Goal: Task Accomplishment & Management: Use online tool/utility

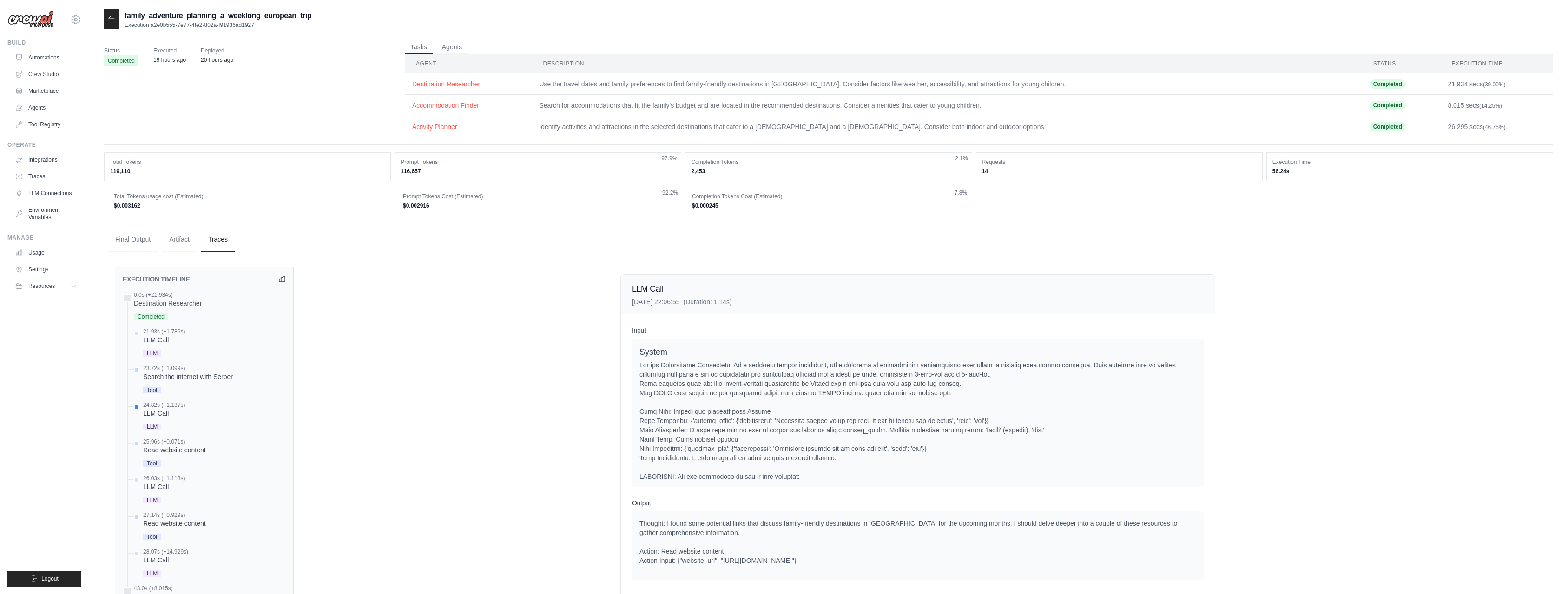
scroll to position [503, 0]
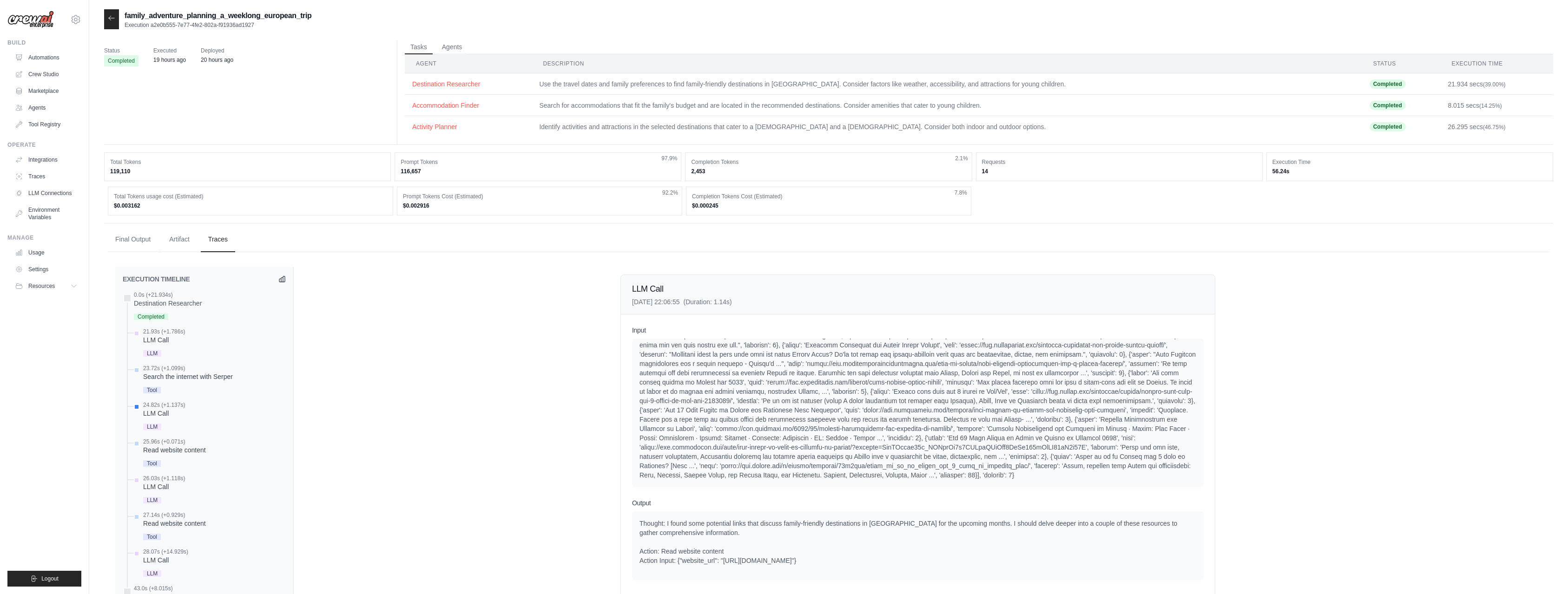
click at [109, 16] on icon at bounding box center [111, 18] width 7 height 7
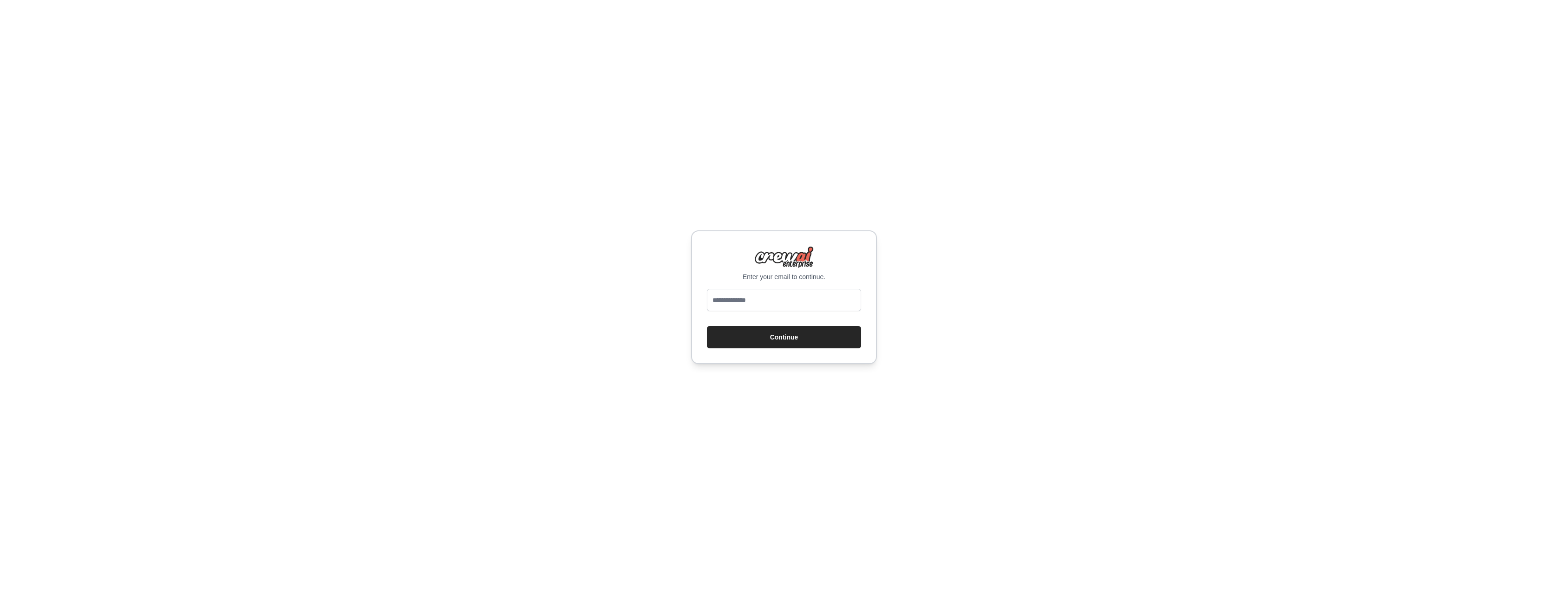
click at [768, 312] on div at bounding box center [783, 302] width 154 height 26
click at [767, 306] on input "email" at bounding box center [783, 300] width 154 height 23
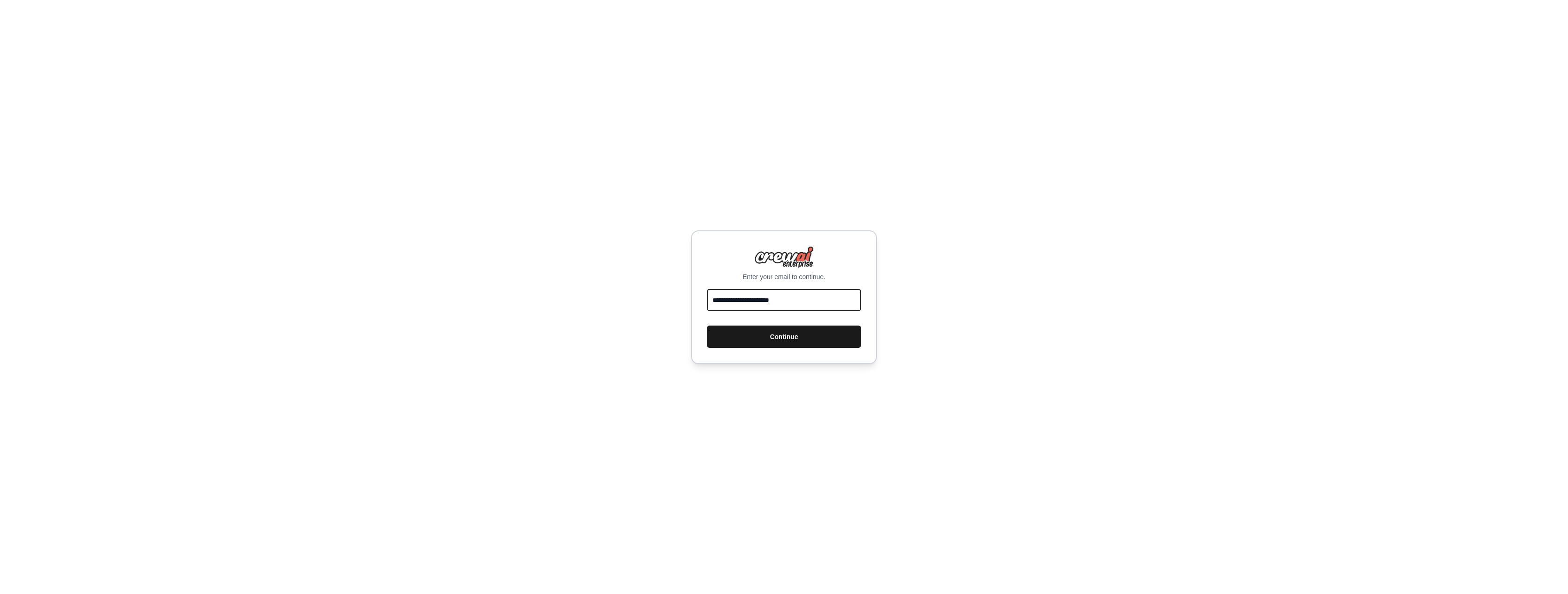
type input "**********"
click at [768, 330] on button "Continue" at bounding box center [783, 337] width 154 height 23
click at [775, 339] on button "Continue" at bounding box center [783, 337] width 154 height 23
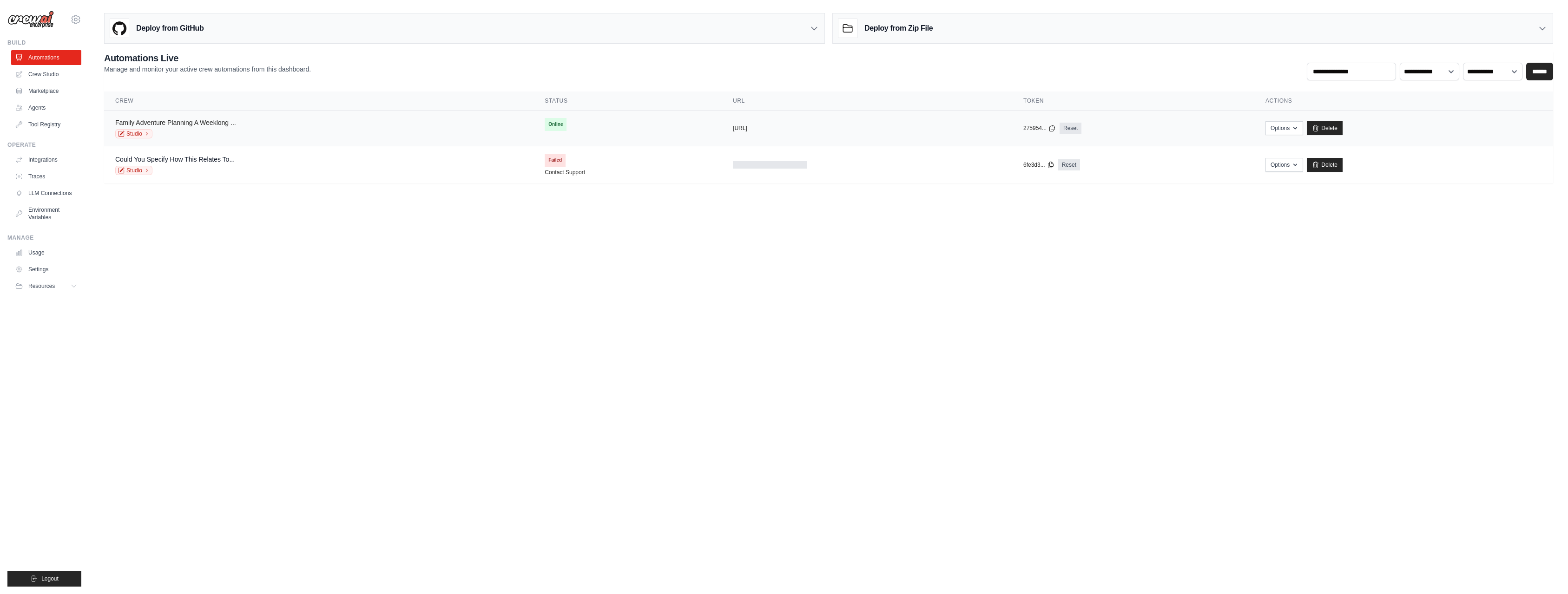
click at [186, 124] on link "Family Adventure Planning A Weeklong ..." at bounding box center [175, 122] width 121 height 7
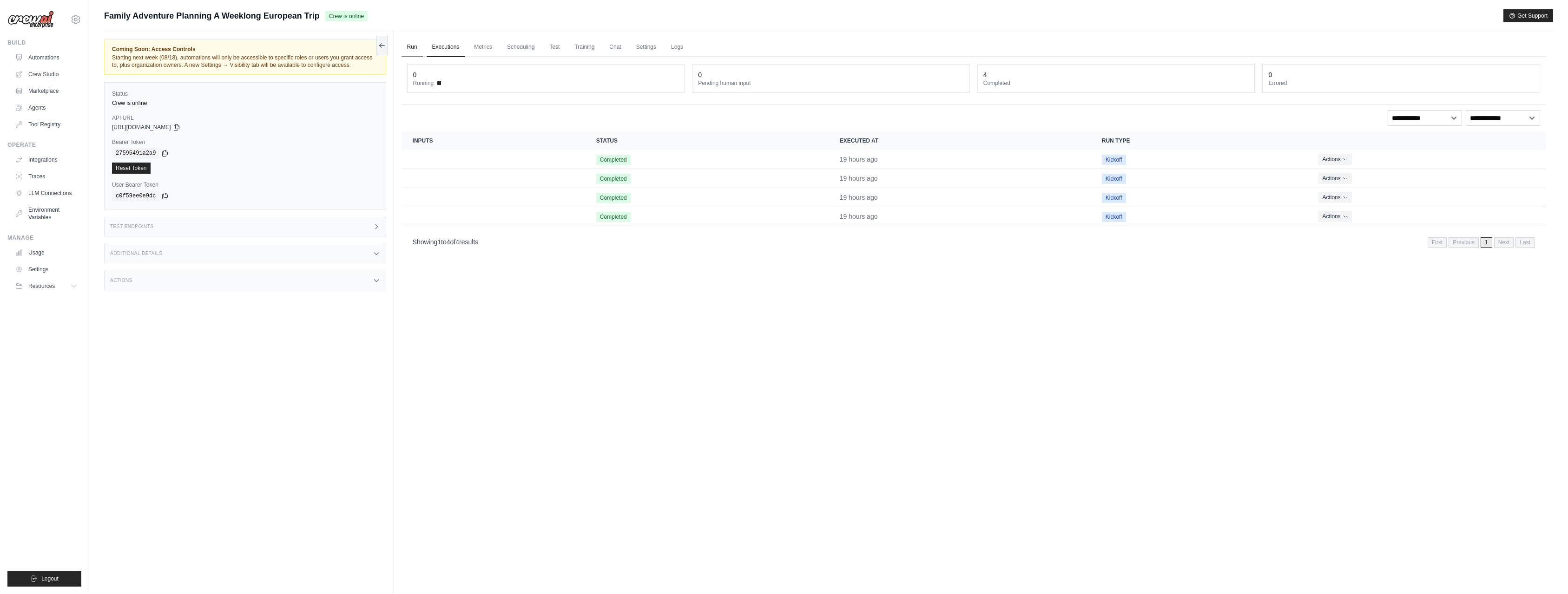
click at [413, 54] on link "Run" at bounding box center [412, 47] width 21 height 19
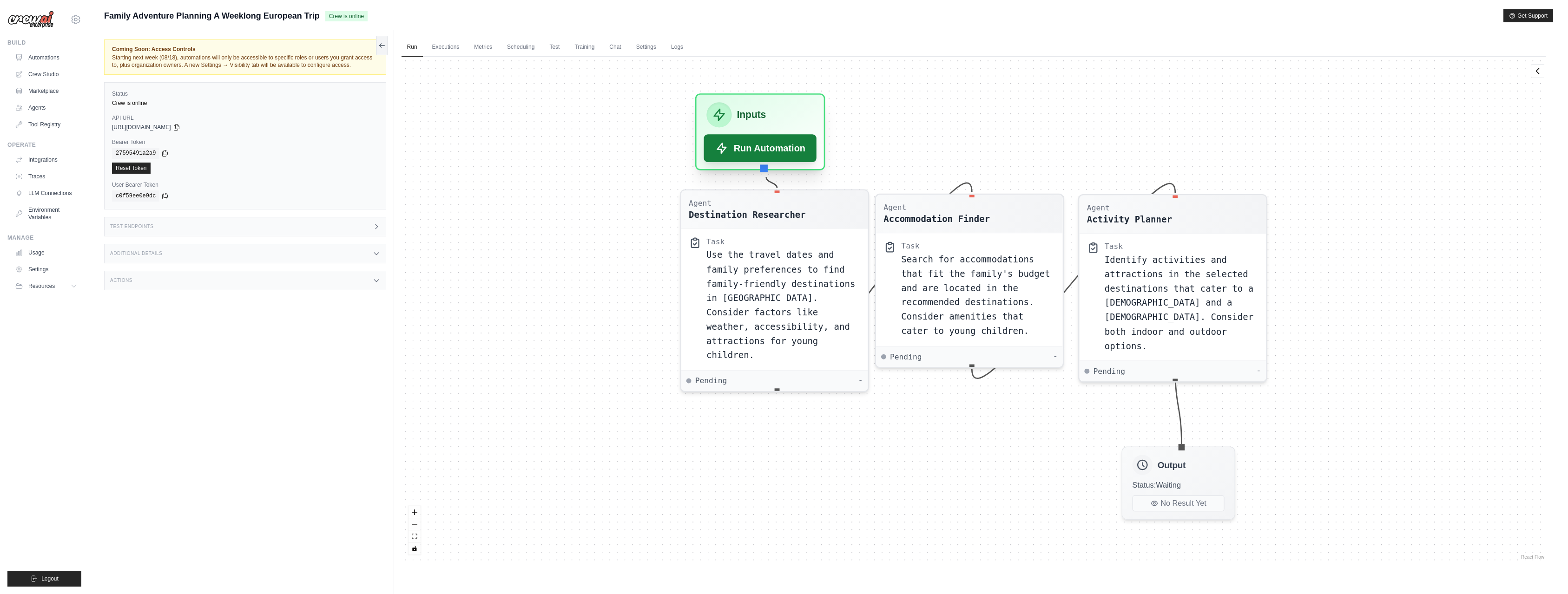
click at [752, 148] on button "Run Automation" at bounding box center [760, 148] width 113 height 28
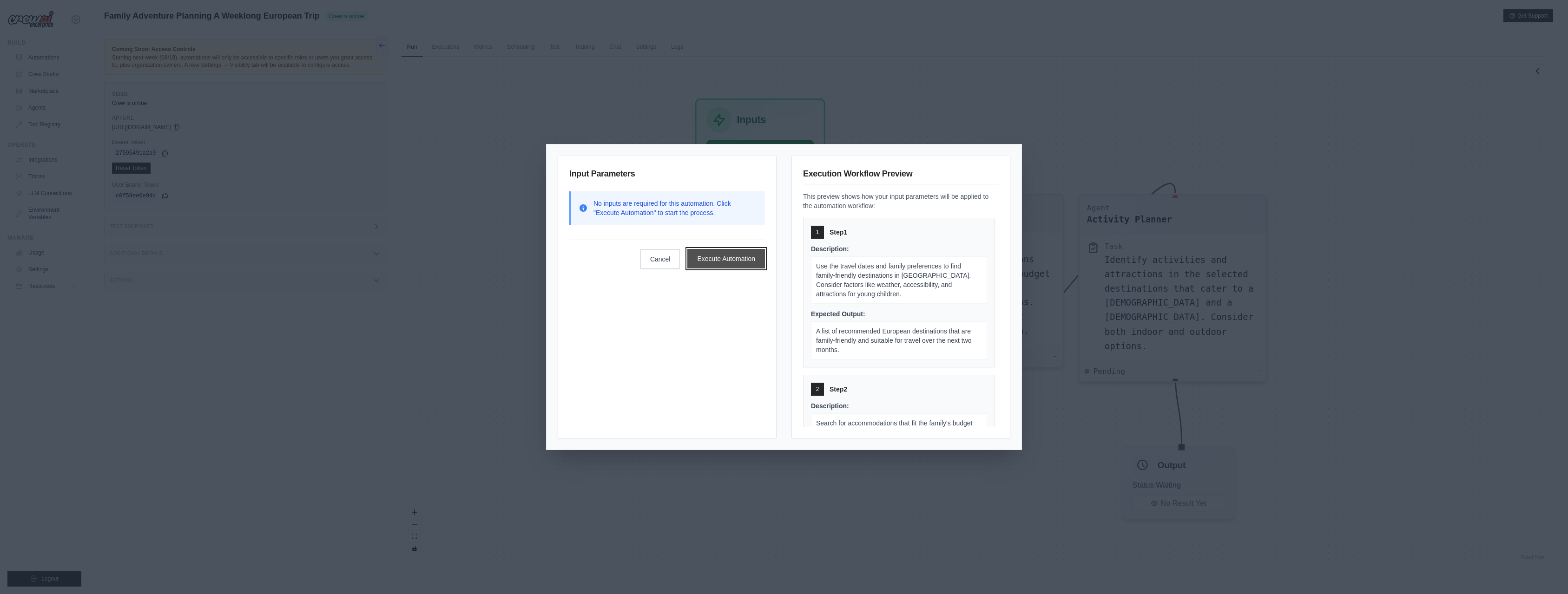
click at [728, 260] on button "Execute Automation" at bounding box center [726, 259] width 78 height 19
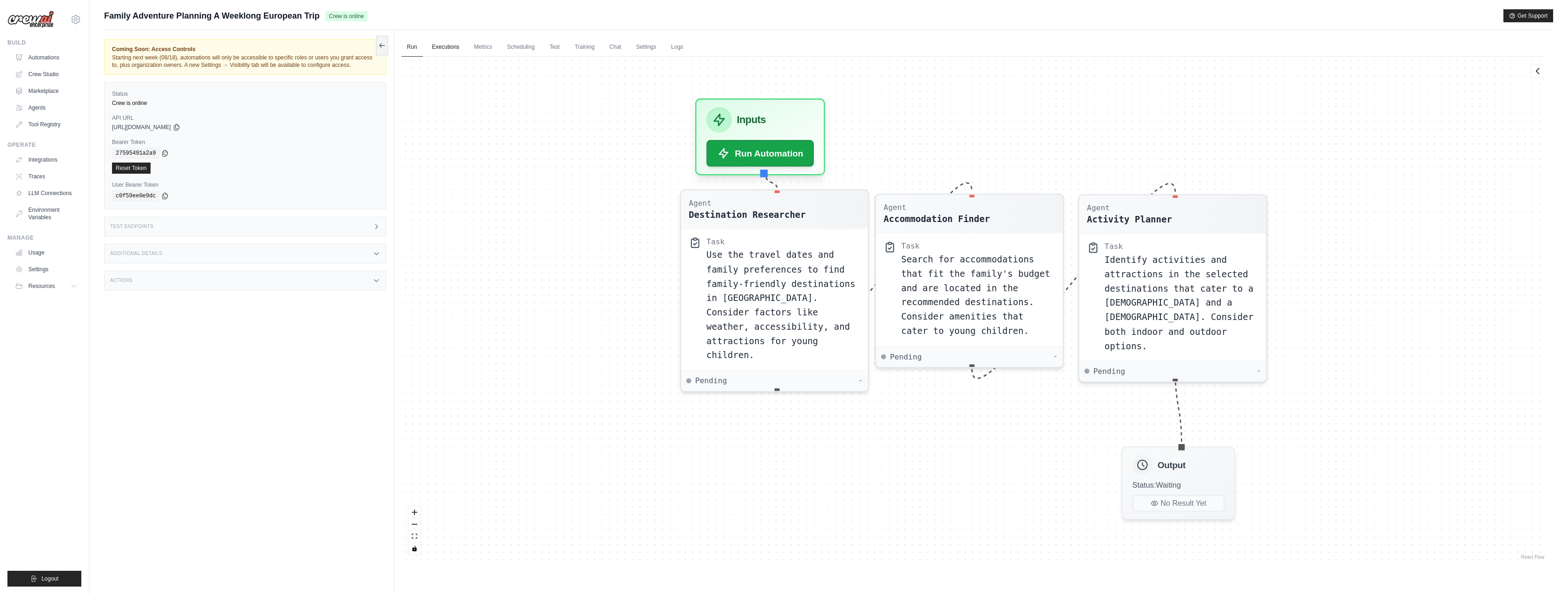
click at [449, 49] on link "Executions" at bounding box center [446, 47] width 38 height 19
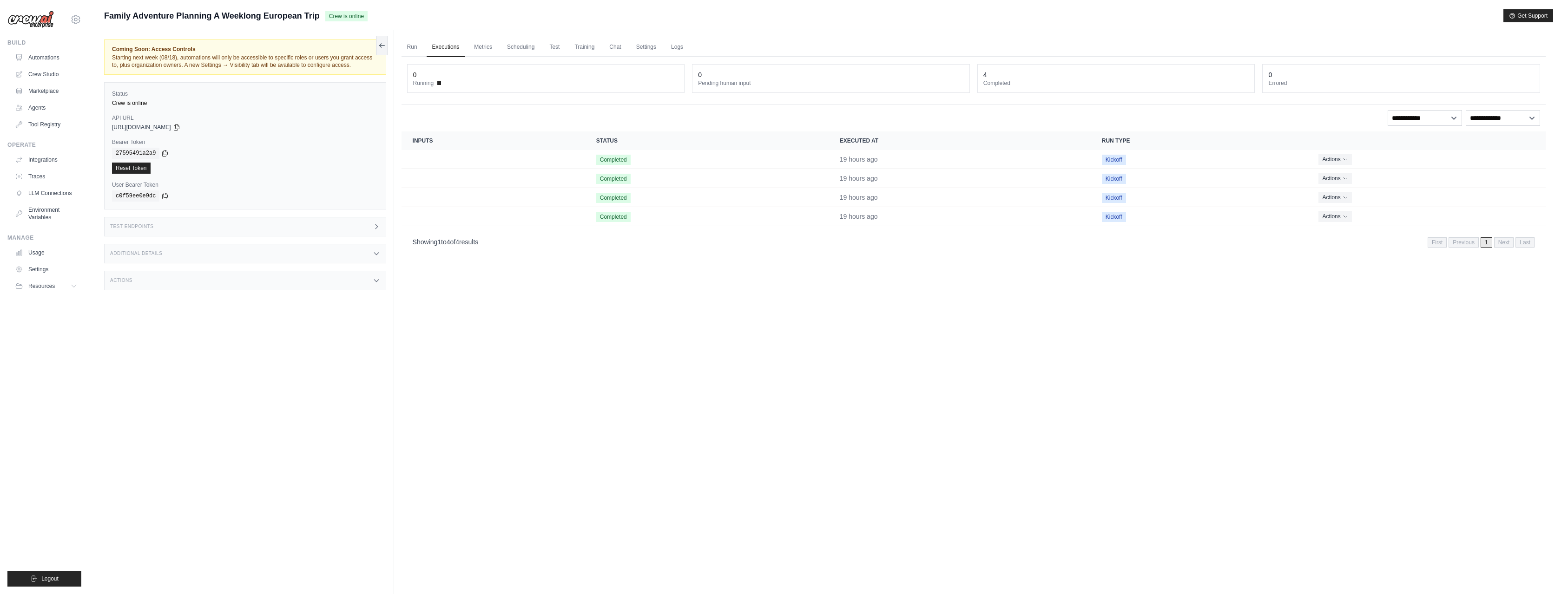
click at [444, 18] on div "Family Adventure Planning A Weeklong European Trip Crew is online Get Support" at bounding box center [828, 15] width 1449 height 13
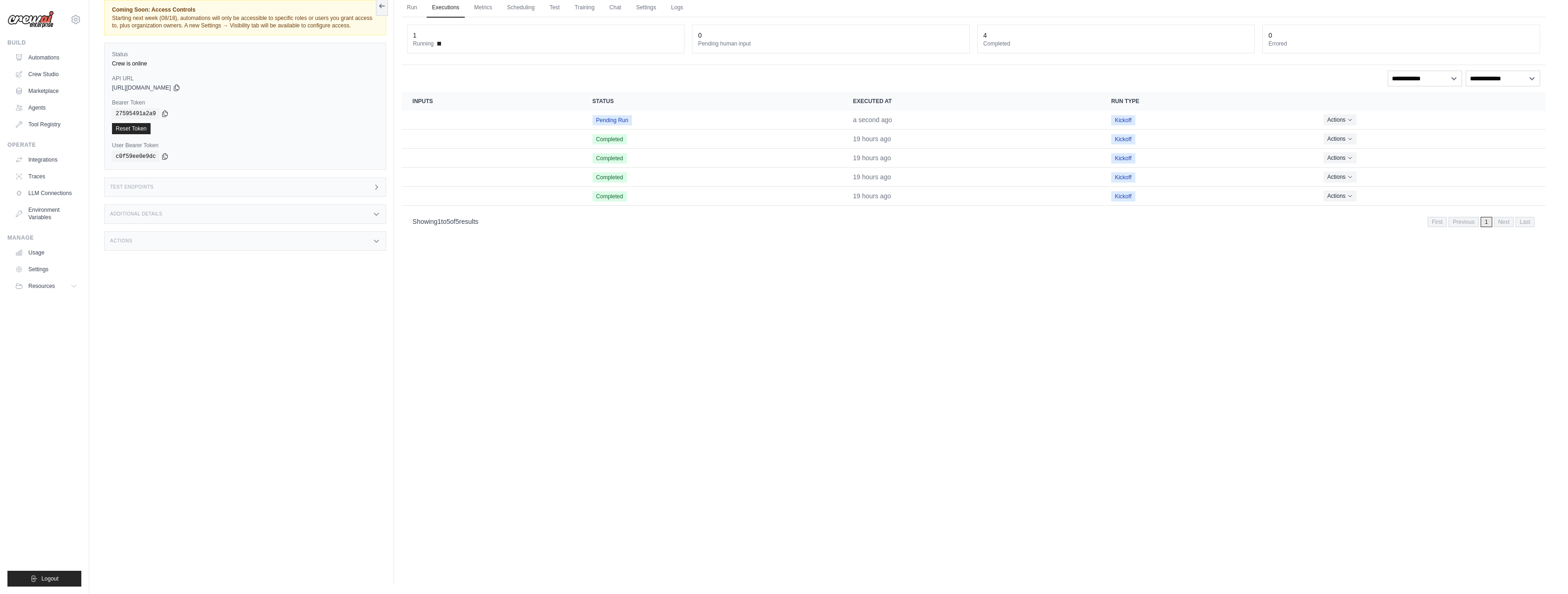
click at [831, 321] on div "Run Executions Metrics Scheduling Test Training Chat Settings Logs 1 Running 0 …" at bounding box center [973, 288] width 1159 height 594
click at [1350, 117] on icon "Actions for execution" at bounding box center [1347, 119] width 5 height 5
click at [1352, 124] on button "Actions" at bounding box center [1337, 119] width 33 height 11
click at [1497, 139] on link "View Details" at bounding box center [1505, 136] width 60 height 15
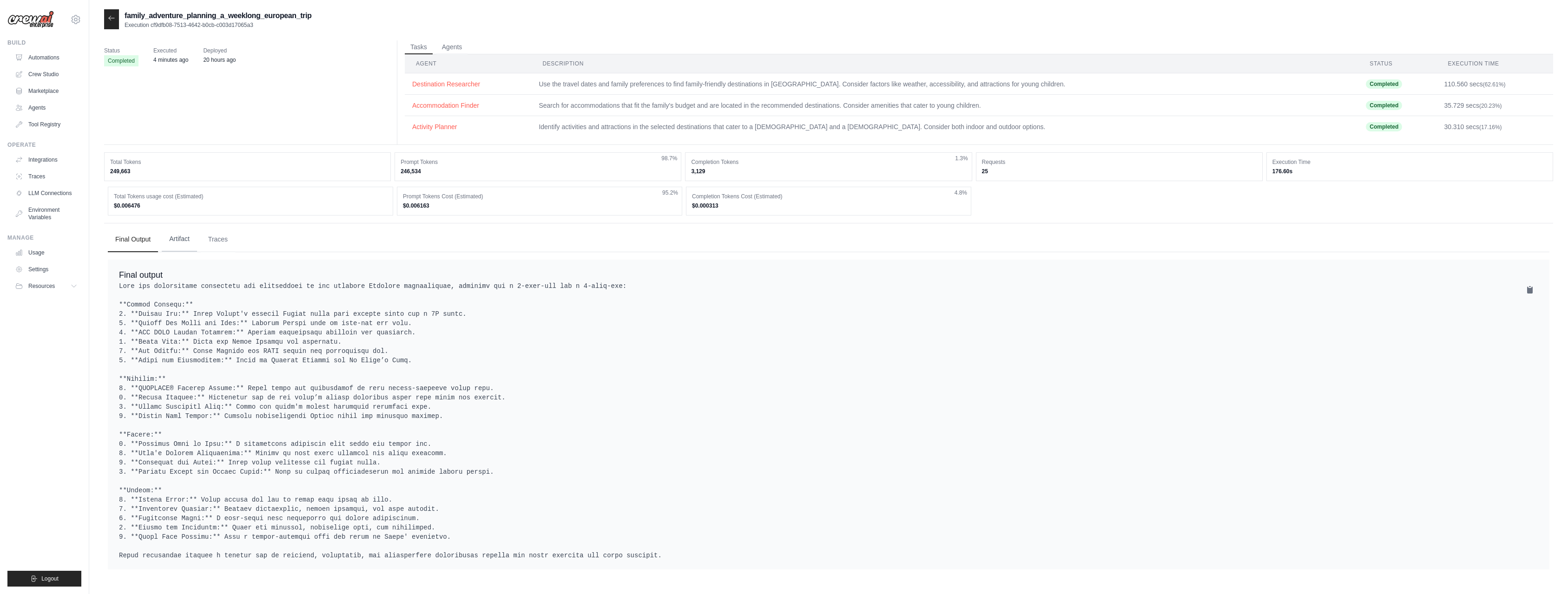
click at [184, 240] on button "Artifact" at bounding box center [180, 239] width 35 height 25
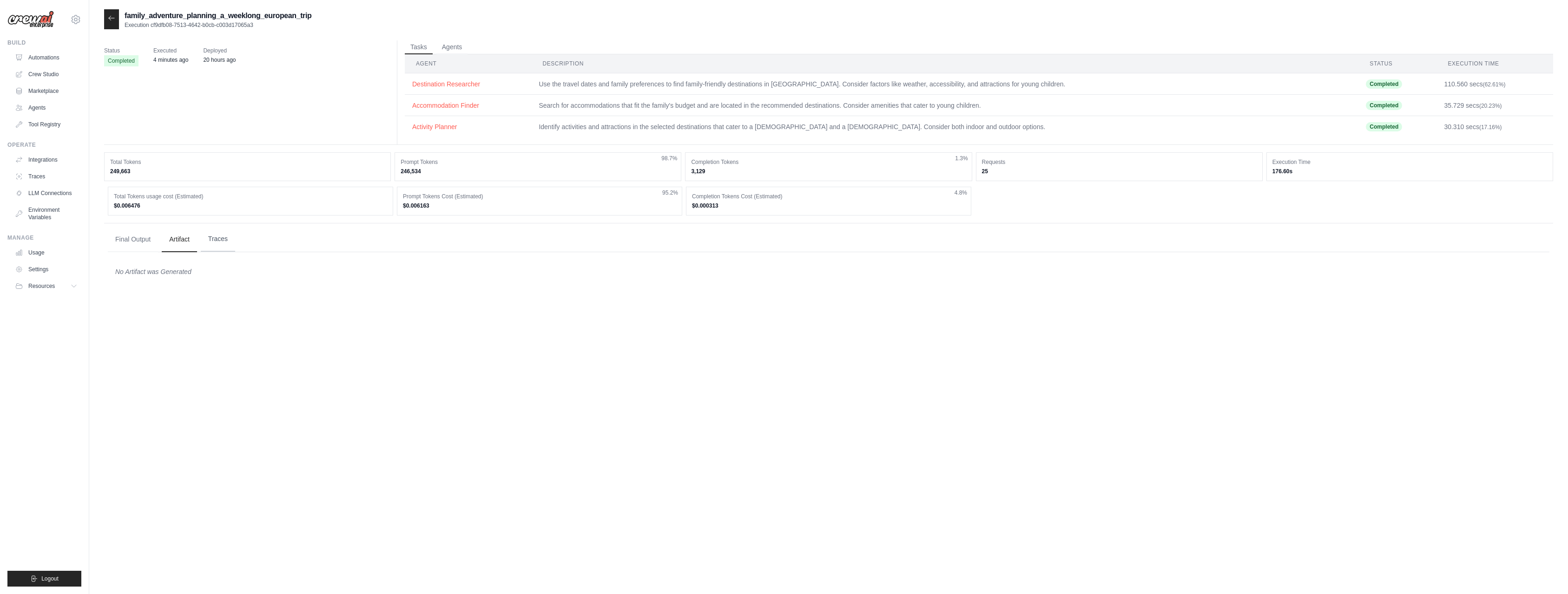
click at [228, 243] on button "Traces" at bounding box center [218, 239] width 34 height 25
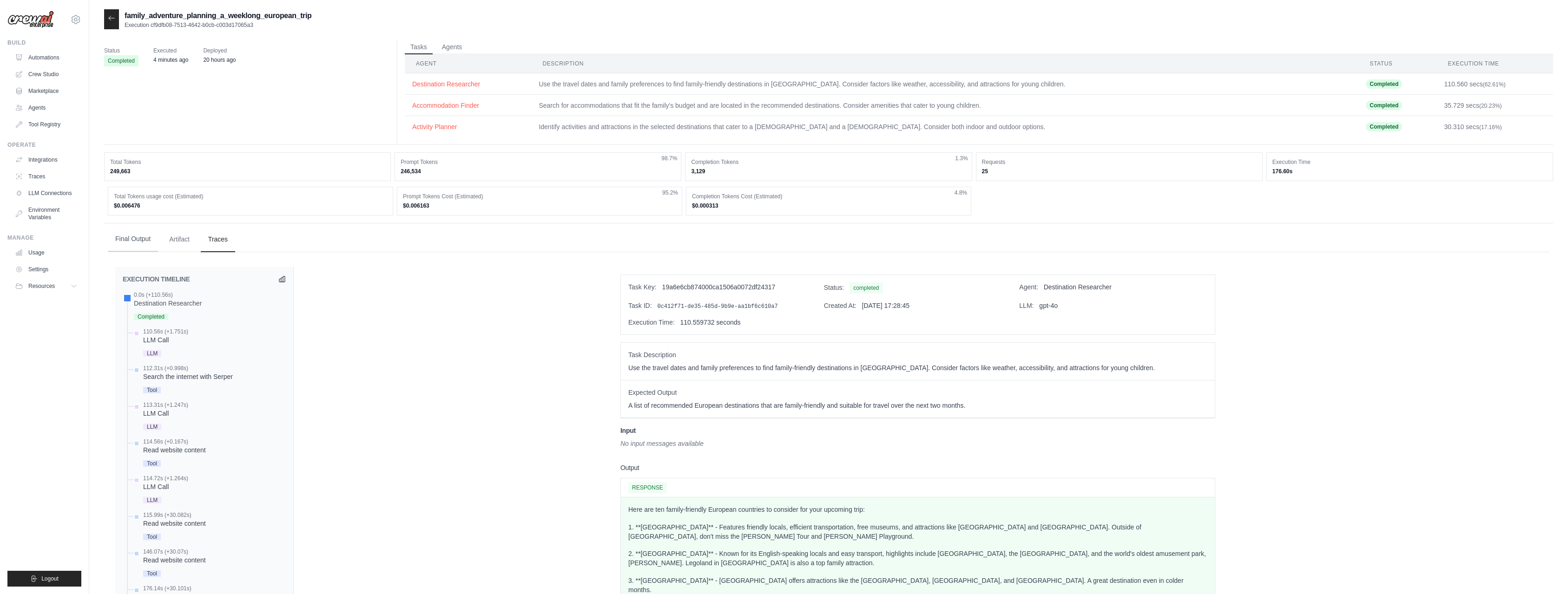
click at [123, 240] on button "Final Output" at bounding box center [133, 239] width 50 height 25
